Goal: Transaction & Acquisition: Purchase product/service

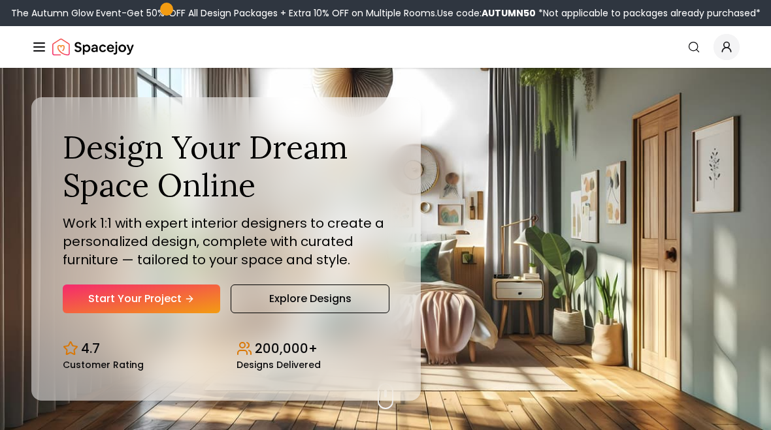
click at [167, 298] on link "Start Your Project" at bounding box center [141, 299] width 157 height 29
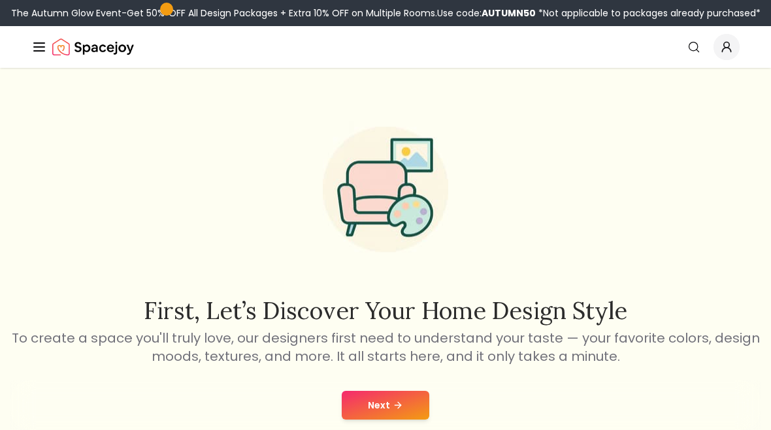
click at [371, 395] on button "Next" at bounding box center [386, 405] width 88 height 29
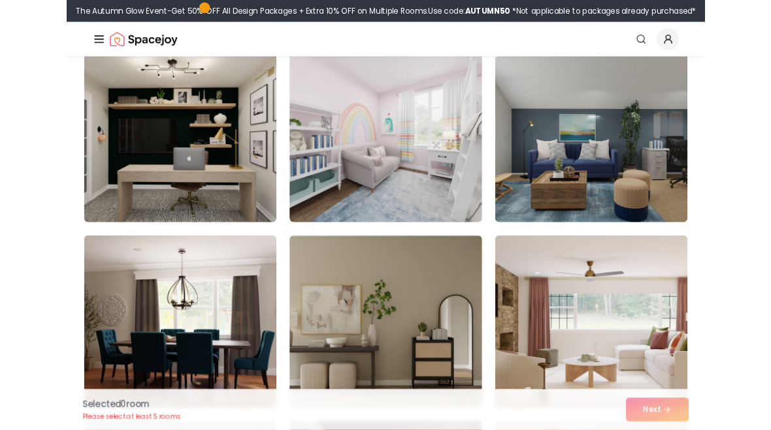
scroll to position [2813, 0]
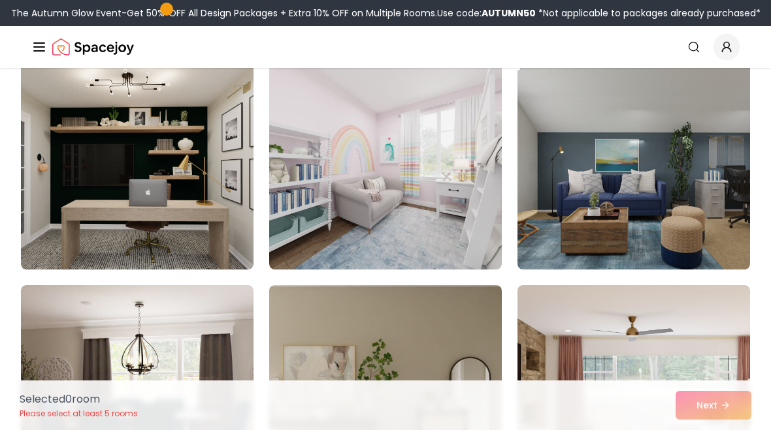
click at [417, 150] on img at bounding box center [385, 165] width 233 height 209
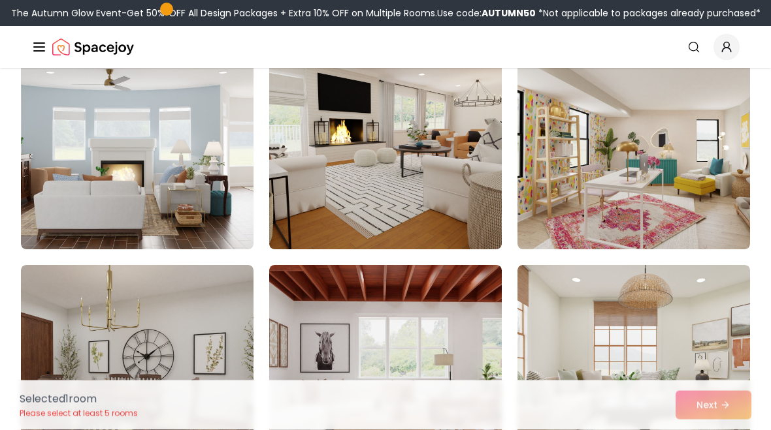
scroll to position [1935, 0]
click at [714, 190] on img at bounding box center [633, 144] width 233 height 209
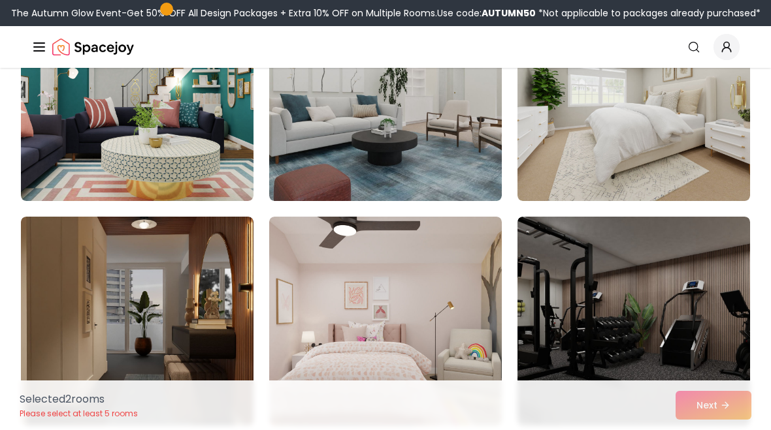
scroll to position [409, 0]
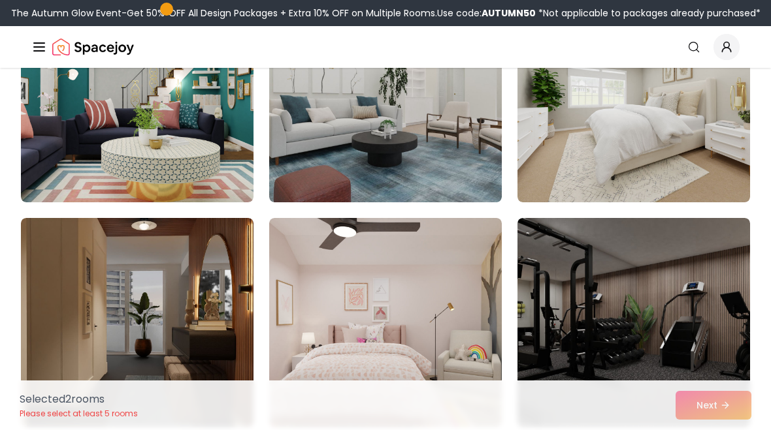
click at [449, 292] on img at bounding box center [385, 322] width 233 height 209
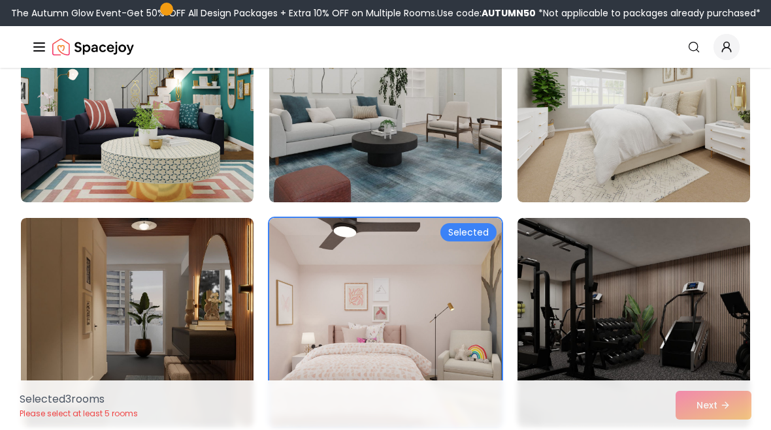
click at [129, 152] on img at bounding box center [137, 97] width 233 height 209
click at [709, 402] on div "Selected 4 room s Please select at least 5 rooms Next" at bounding box center [385, 406] width 752 height 50
click at [720, 399] on div "Selected 4 room s Please select at least 5 rooms Next" at bounding box center [385, 406] width 752 height 50
click at [653, 265] on img at bounding box center [633, 322] width 233 height 209
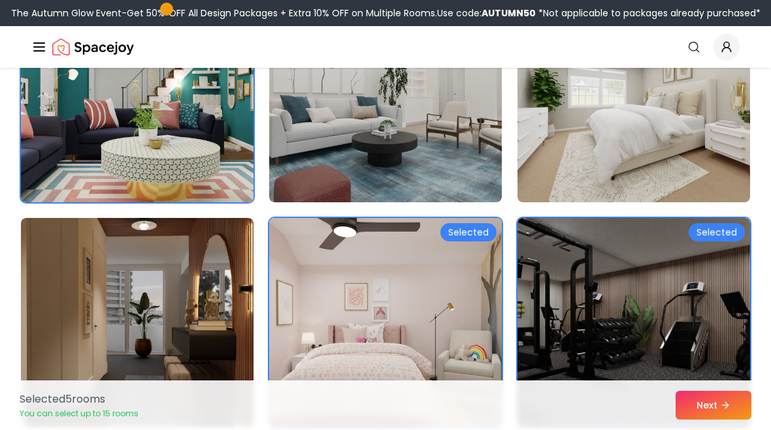
click at [730, 406] on icon at bounding box center [725, 405] width 10 height 10
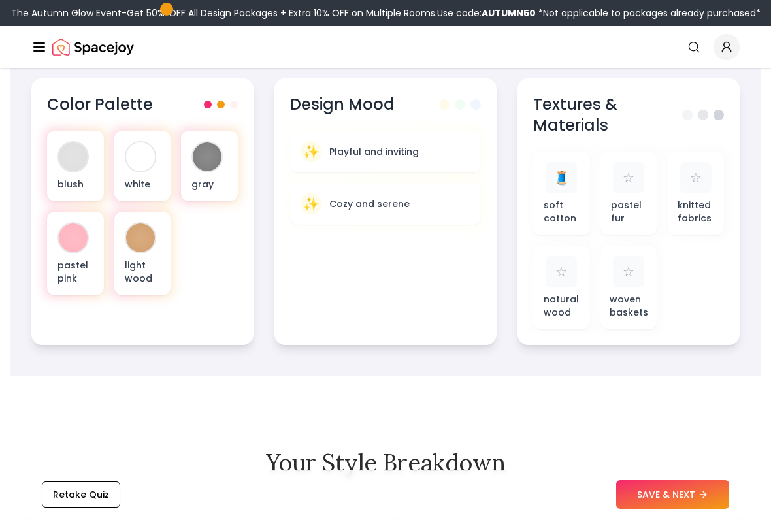
scroll to position [512, 0]
click at [677, 430] on button "SAVE & NEXT" at bounding box center [672, 495] width 113 height 29
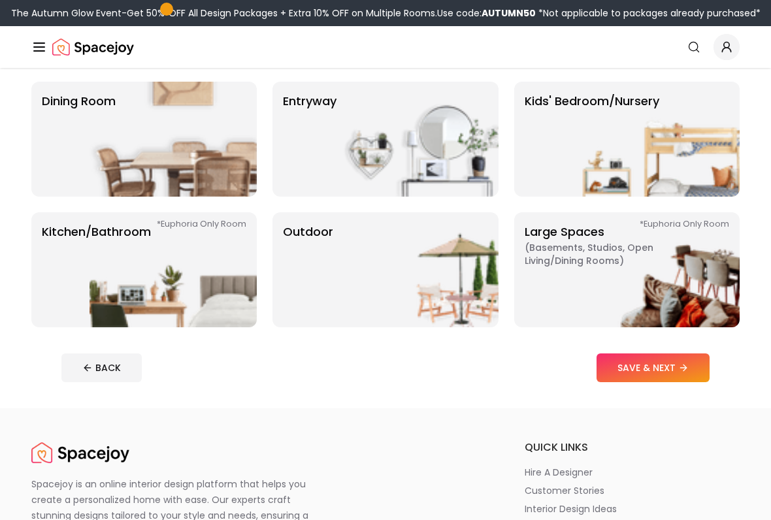
scroll to position [230, 0]
click at [699, 141] on img at bounding box center [655, 138] width 167 height 115
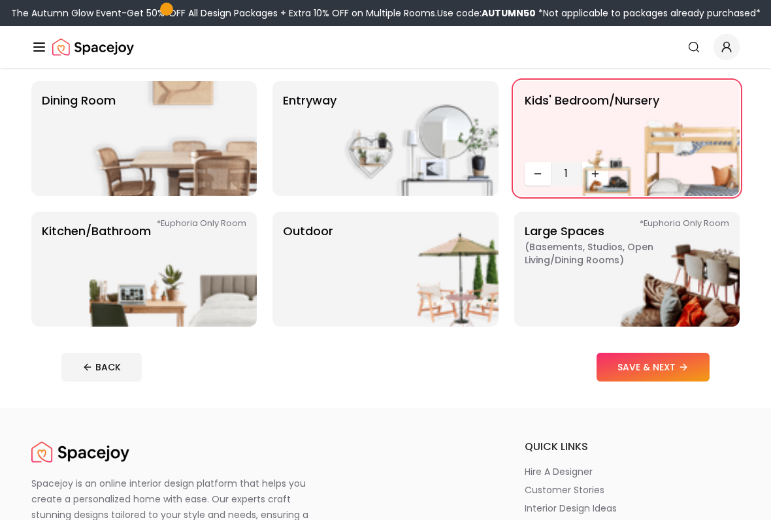
click at [691, 368] on button "SAVE & NEXT" at bounding box center [652, 367] width 113 height 29
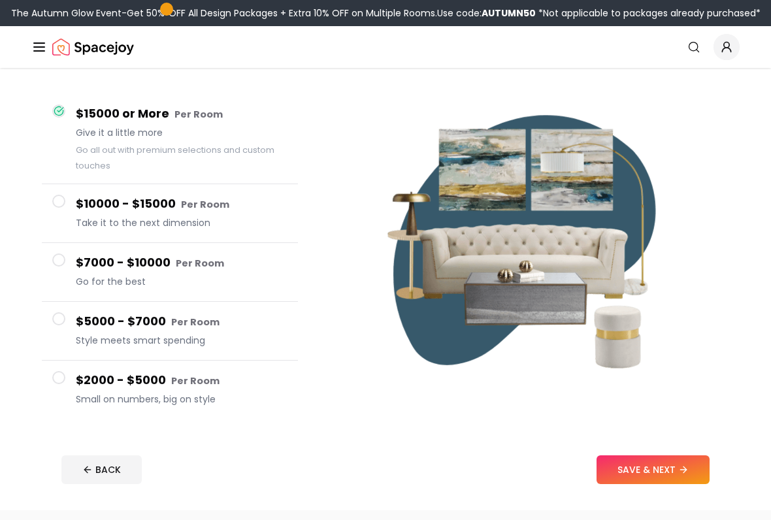
scroll to position [97, 0]
click at [688, 430] on icon at bounding box center [683, 469] width 10 height 10
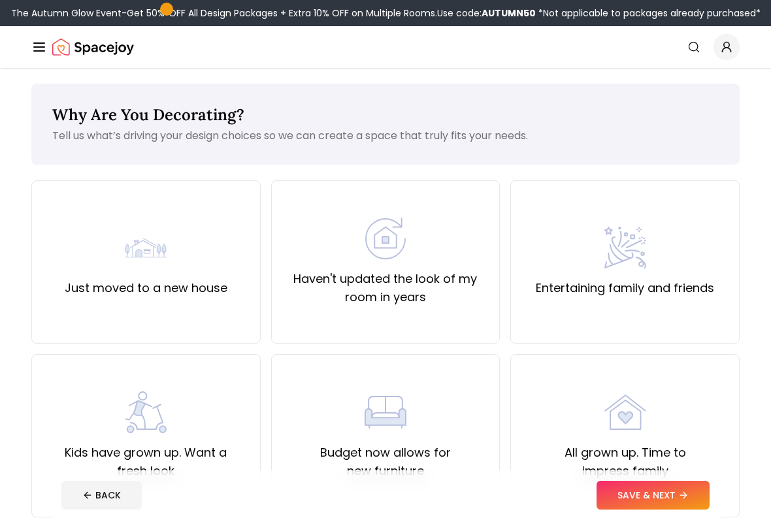
click at [468, 260] on div "Haven't updated the look of my room in years" at bounding box center [385, 261] width 207 height 89
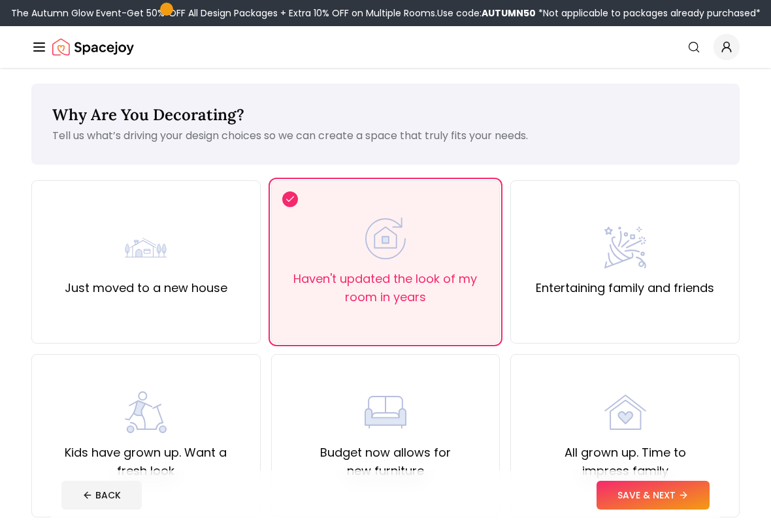
click at [681, 430] on icon at bounding box center [683, 495] width 10 height 10
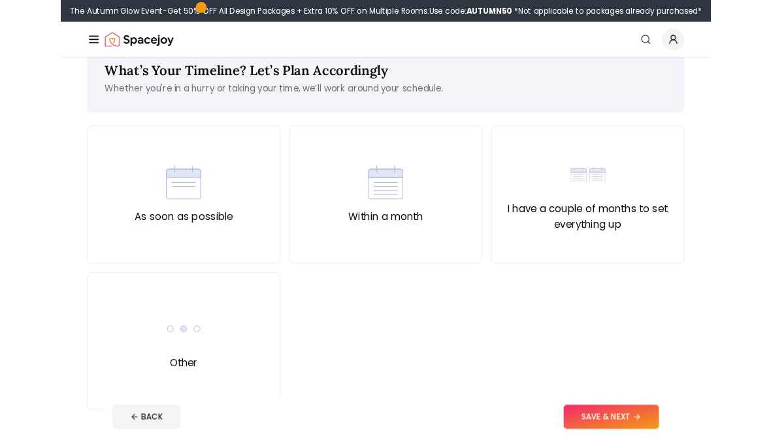
scroll to position [68, 0]
